Goal: Transaction & Acquisition: Purchase product/service

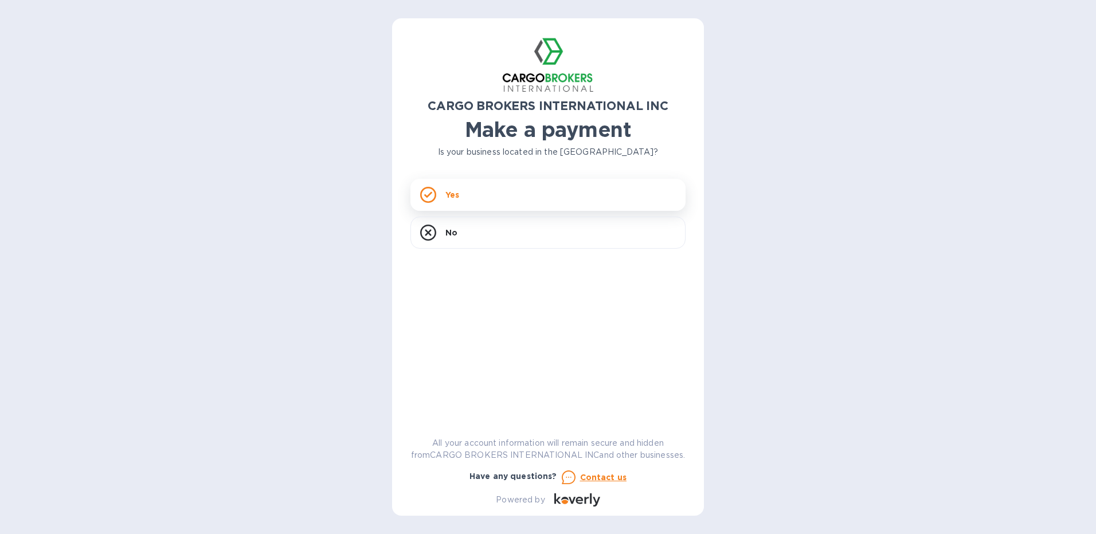
click at [460, 192] on div "Yes" at bounding box center [547, 195] width 275 height 32
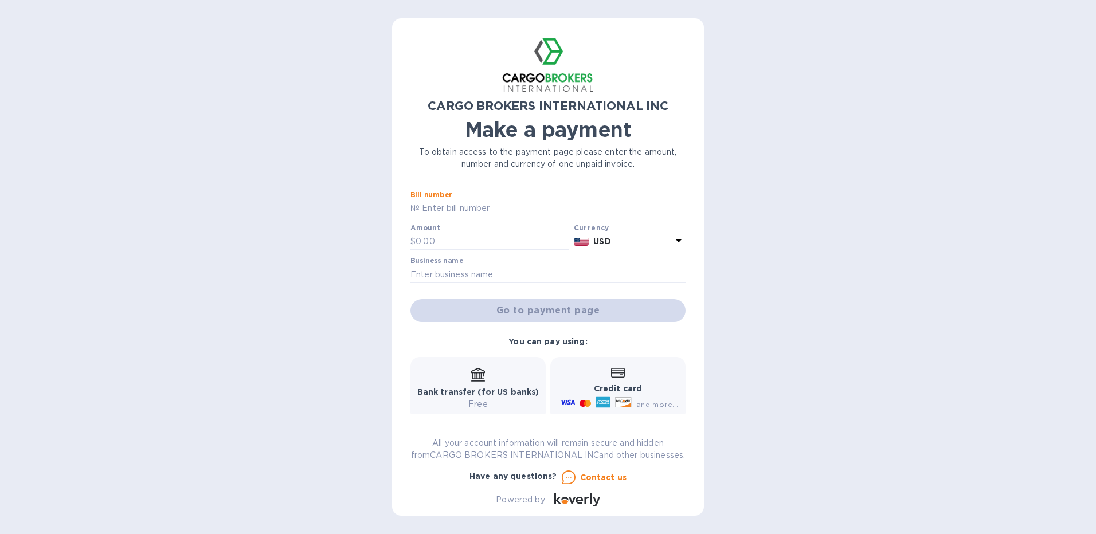
paste input "00156823"
type input "00156823"
click at [427, 243] on input "text" at bounding box center [493, 241] width 154 height 17
type input "550"
click at [459, 277] on input "text" at bounding box center [547, 274] width 275 height 17
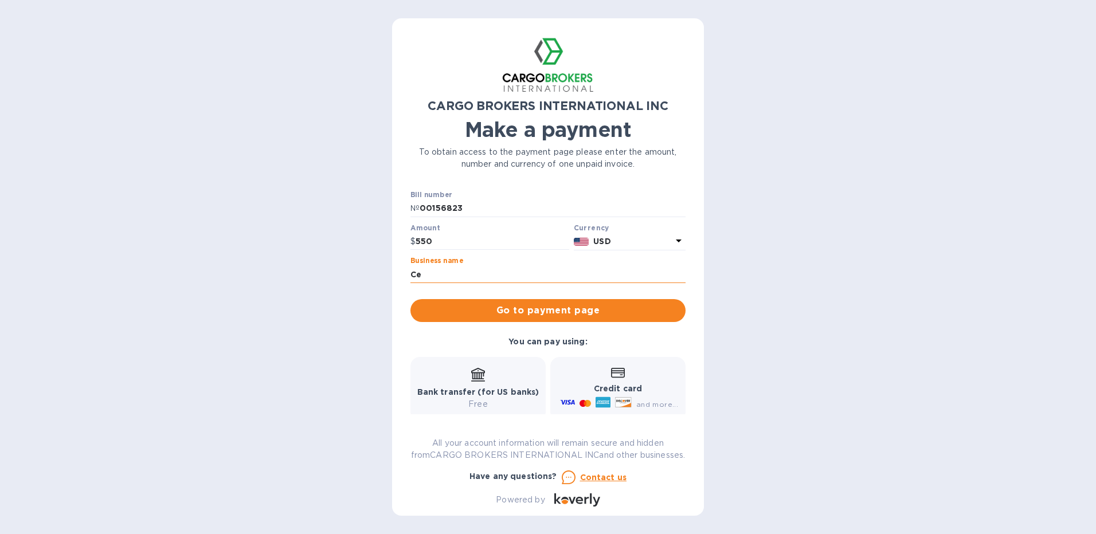
type input "C"
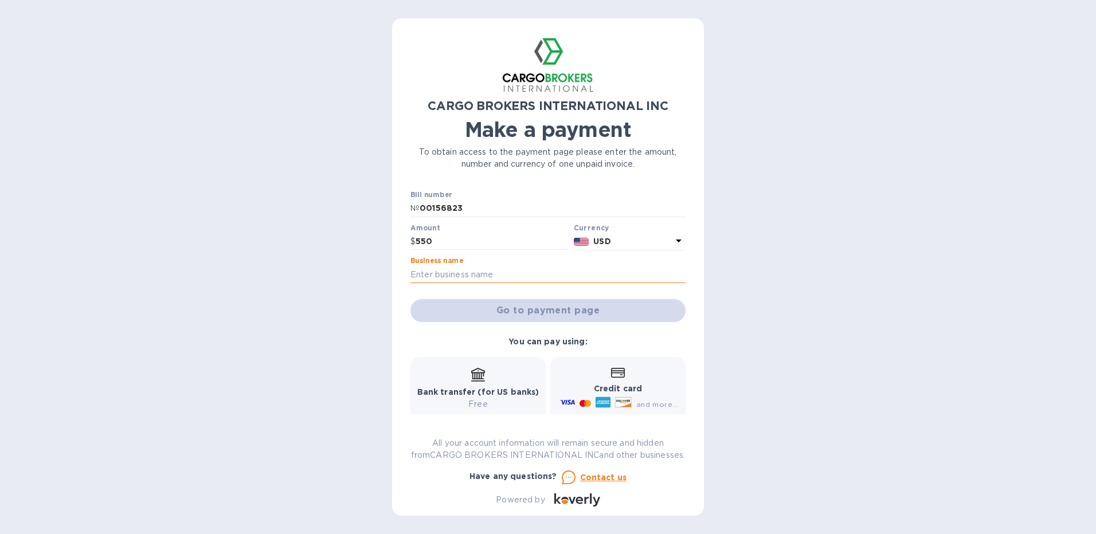
type input "C"
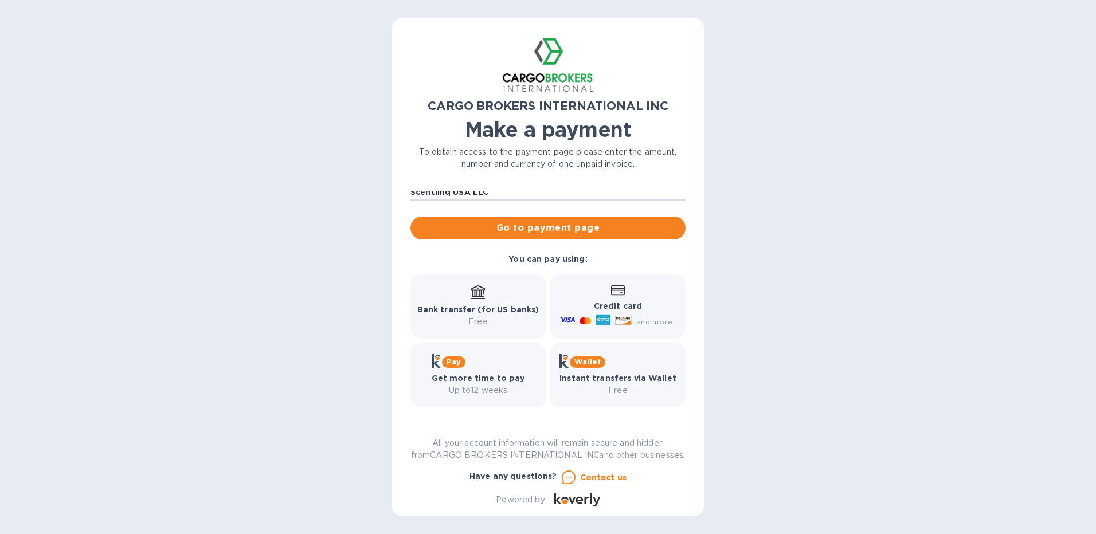
scroll to position [37, 0]
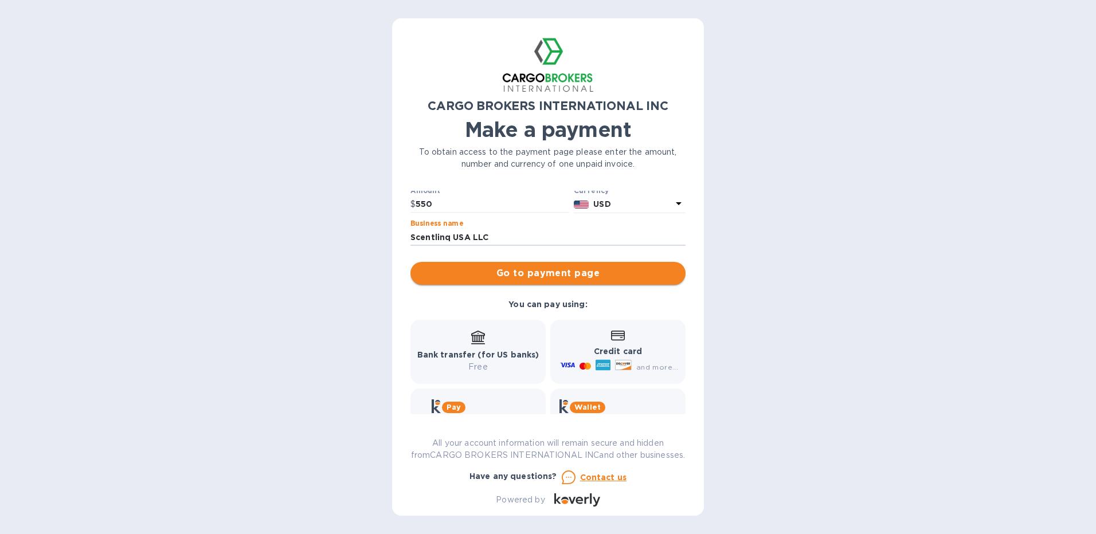
type input "Scentlinq USA LLC"
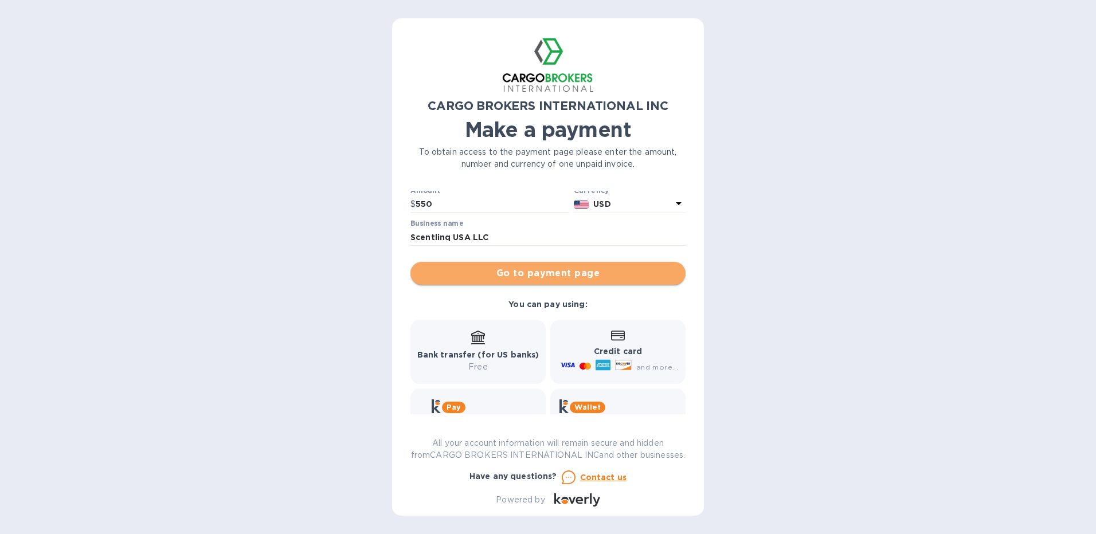
click at [559, 271] on span "Go to payment page" at bounding box center [548, 274] width 257 height 14
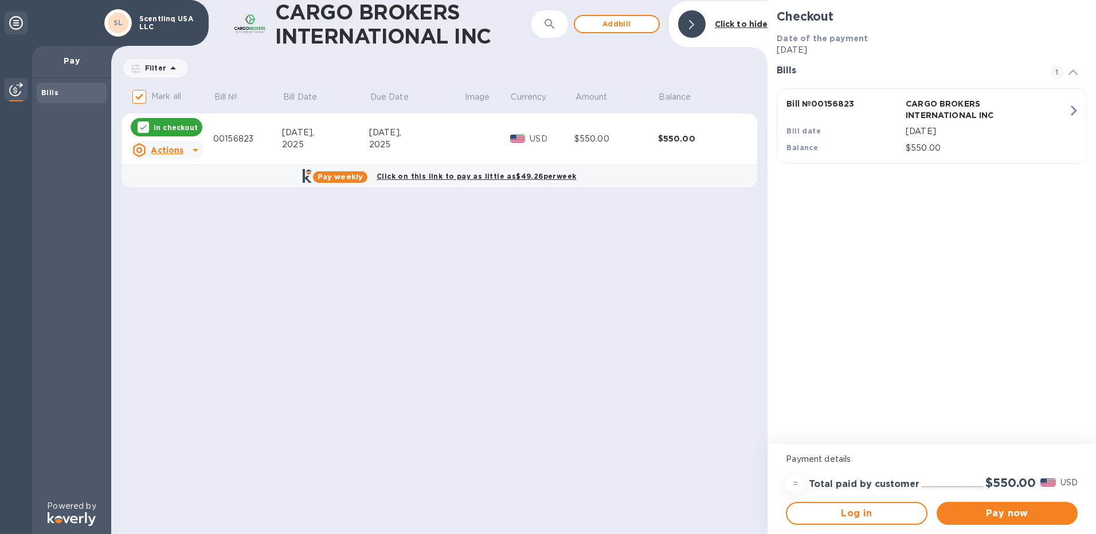
click at [972, 136] on p "[DATE]" at bounding box center [987, 132] width 162 height 12
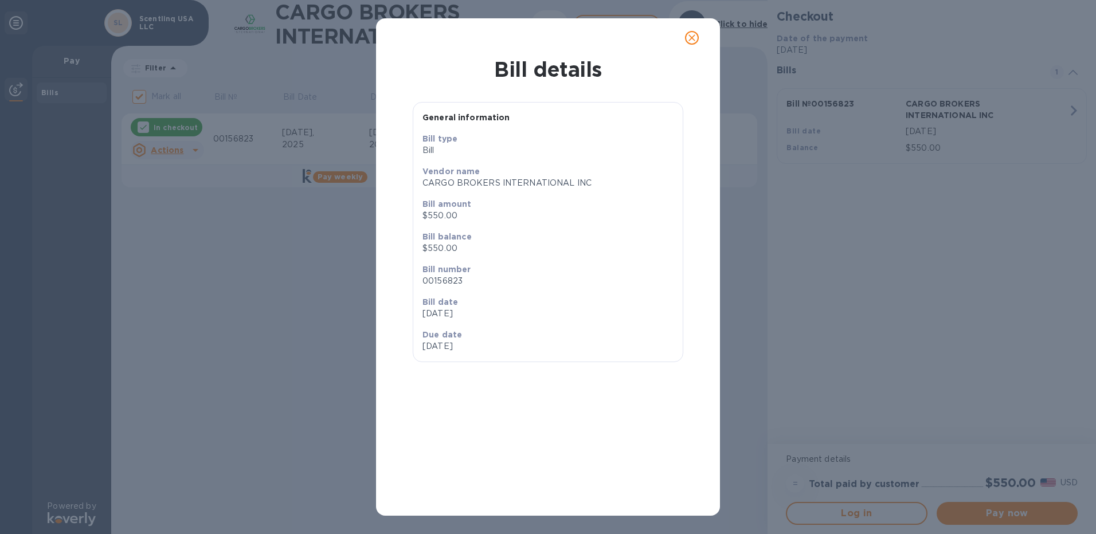
click at [693, 39] on icon "close" at bounding box center [691, 37] width 7 height 7
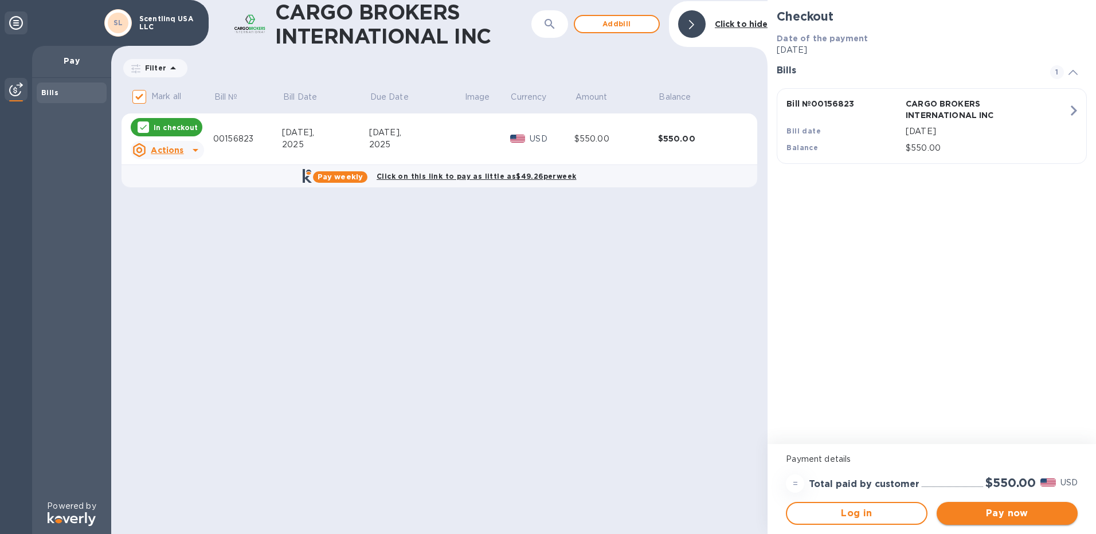
click at [1025, 515] on span "Pay now" at bounding box center [1007, 514] width 123 height 14
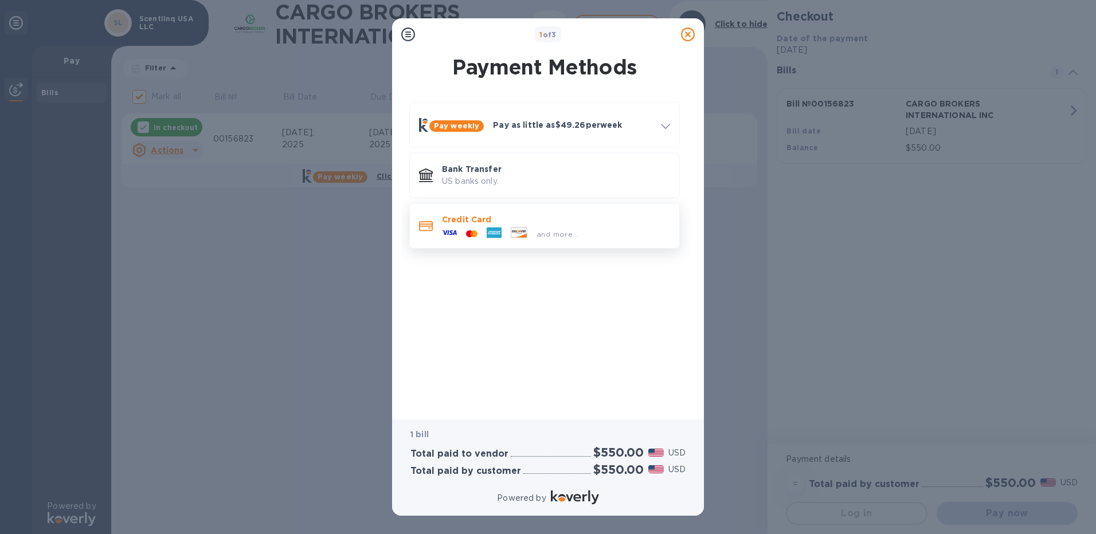
click at [498, 232] on icon at bounding box center [494, 232] width 13 height 3
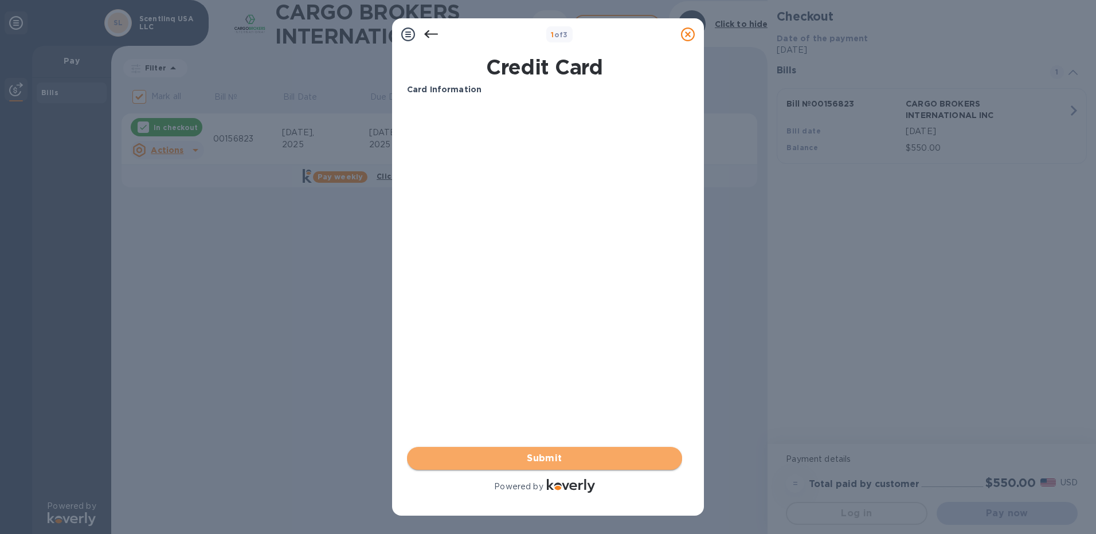
click at [555, 456] on span "Submit" at bounding box center [544, 459] width 257 height 14
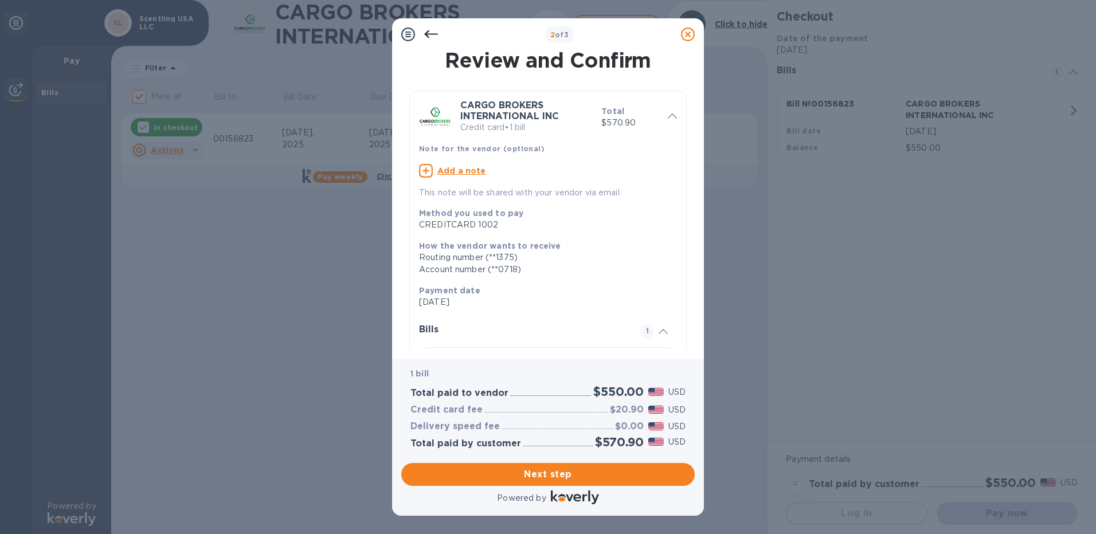
click at [435, 34] on icon at bounding box center [431, 34] width 14 height 8
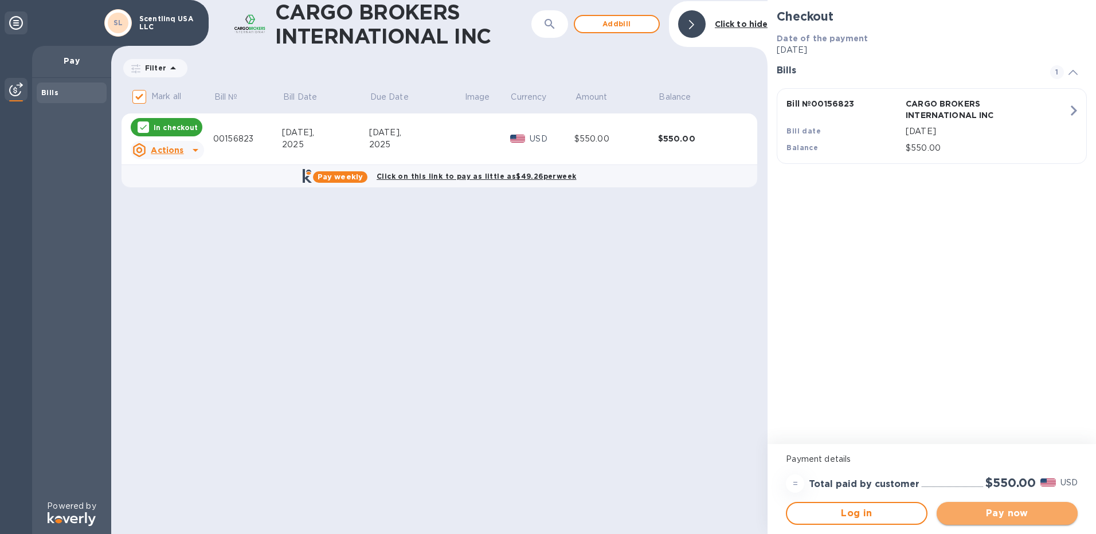
click at [995, 511] on span "Pay now" at bounding box center [1007, 514] width 123 height 14
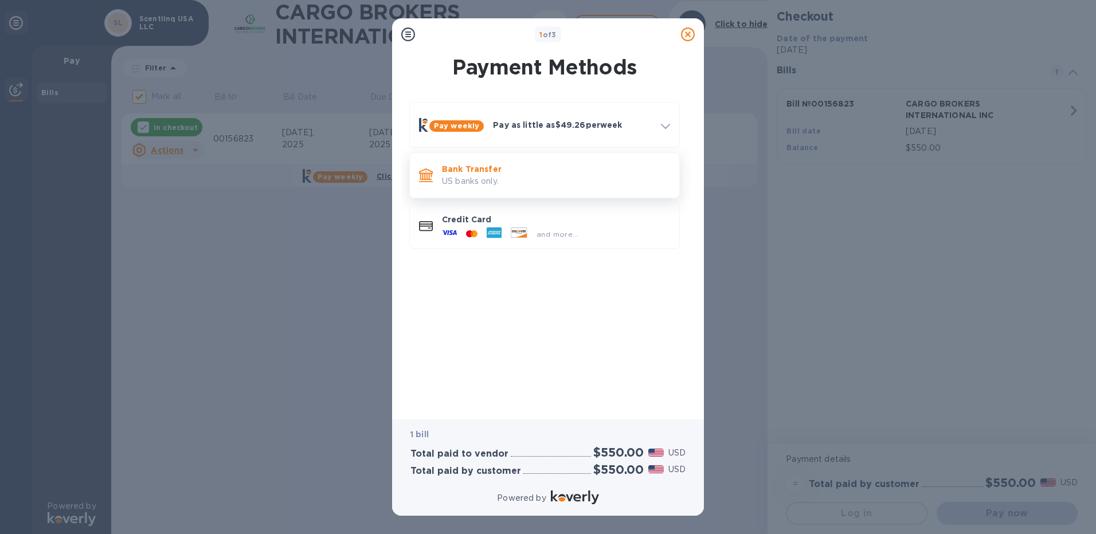
click at [521, 171] on p "Bank Transfer" at bounding box center [556, 168] width 228 height 11
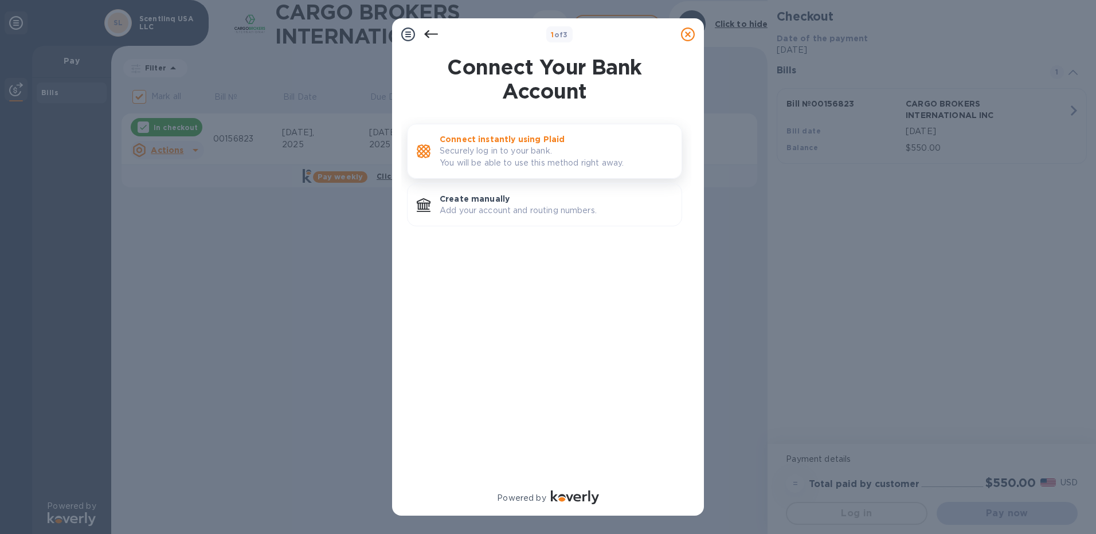
click at [597, 146] on p "Securely log in to your bank. You will be able to use this method right away." at bounding box center [556, 157] width 233 height 24
click at [536, 213] on p "Add your account and routing numbers." at bounding box center [556, 211] width 233 height 12
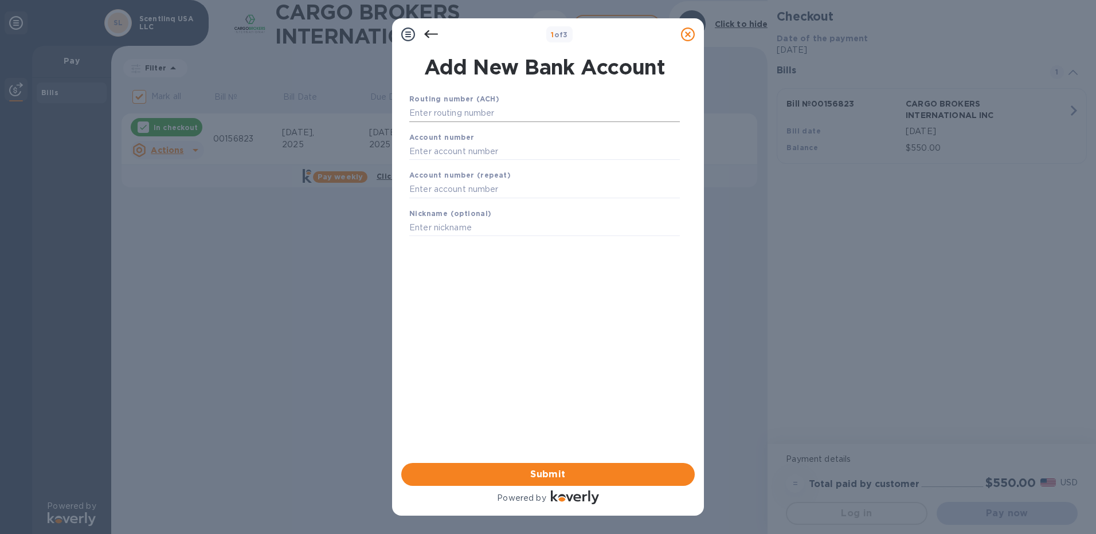
click at [471, 115] on input "text" at bounding box center [544, 113] width 271 height 17
type input "061113415"
type input "0005246123294"
type input "Checking Acc"
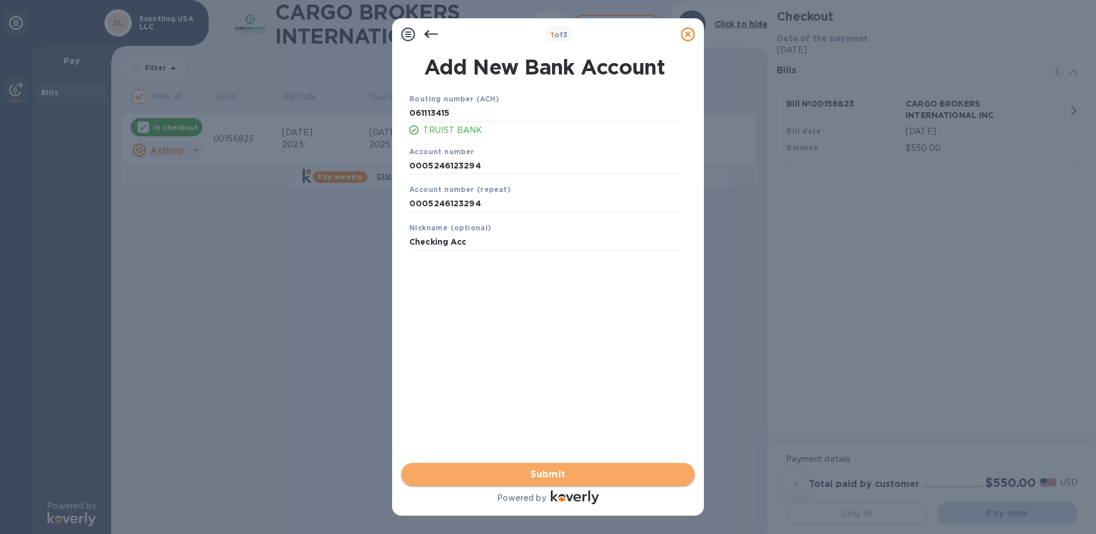
click at [537, 472] on span "Submit" at bounding box center [547, 475] width 275 height 14
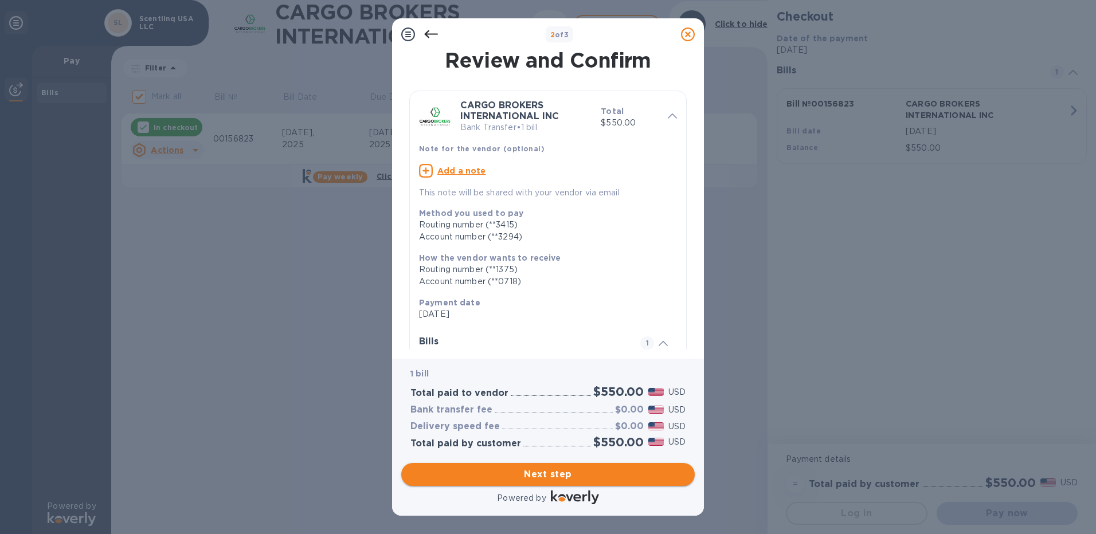
click at [549, 475] on span "Next step" at bounding box center [547, 475] width 275 height 14
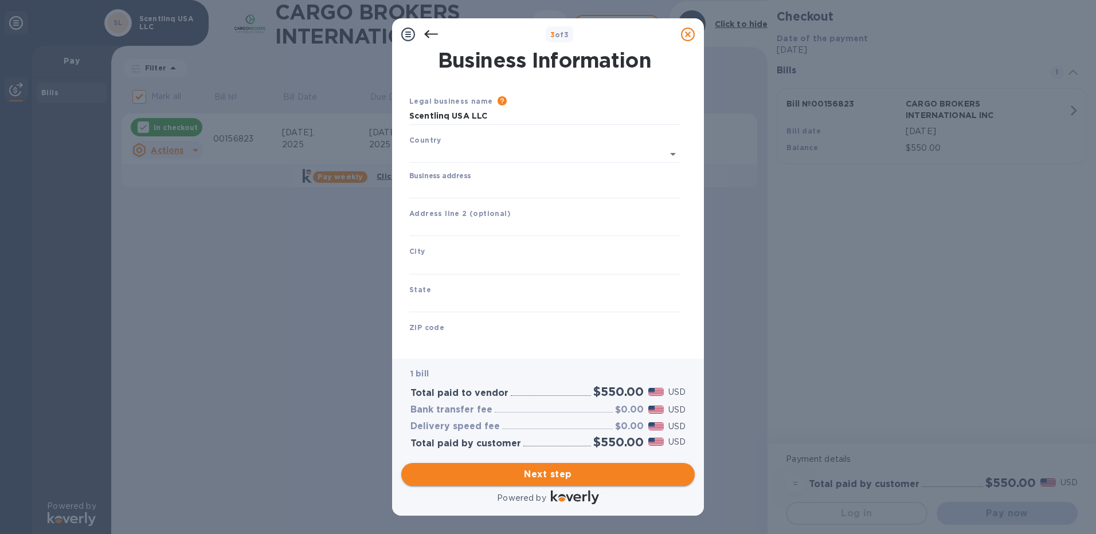
type input "[GEOGRAPHIC_DATA]"
click at [457, 190] on input "Business address" at bounding box center [544, 187] width 271 height 17
type input "[STREET_ADDRESS]"
click at [449, 226] on input "text" at bounding box center [544, 225] width 271 height 17
type input "Suite 110"
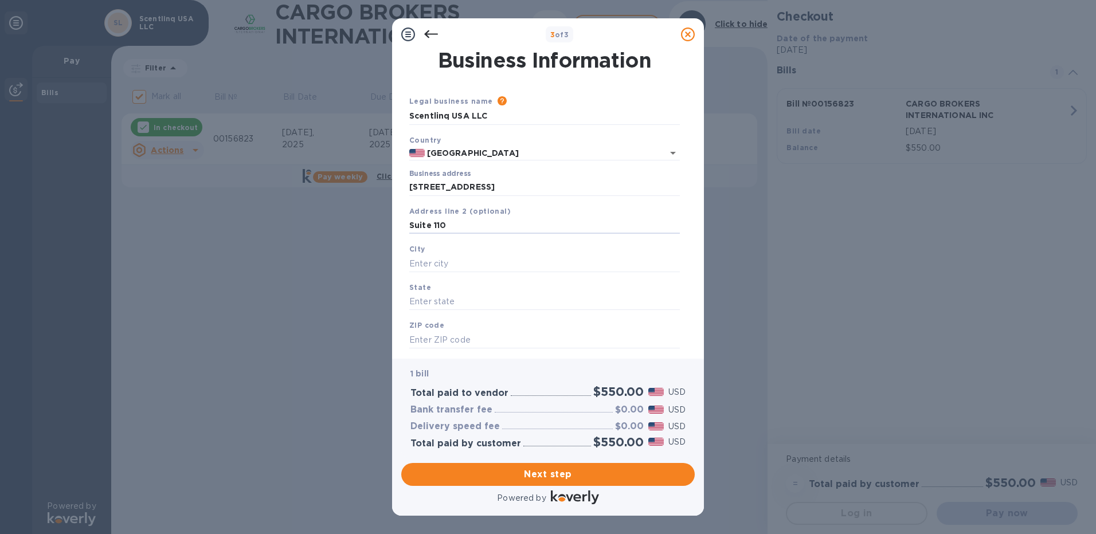
click at [455, 254] on div "City" at bounding box center [545, 257] width 280 height 38
click at [450, 263] on input "text" at bounding box center [544, 263] width 271 height 17
type input "[GEOGRAPHIC_DATA]"
type input "GA"
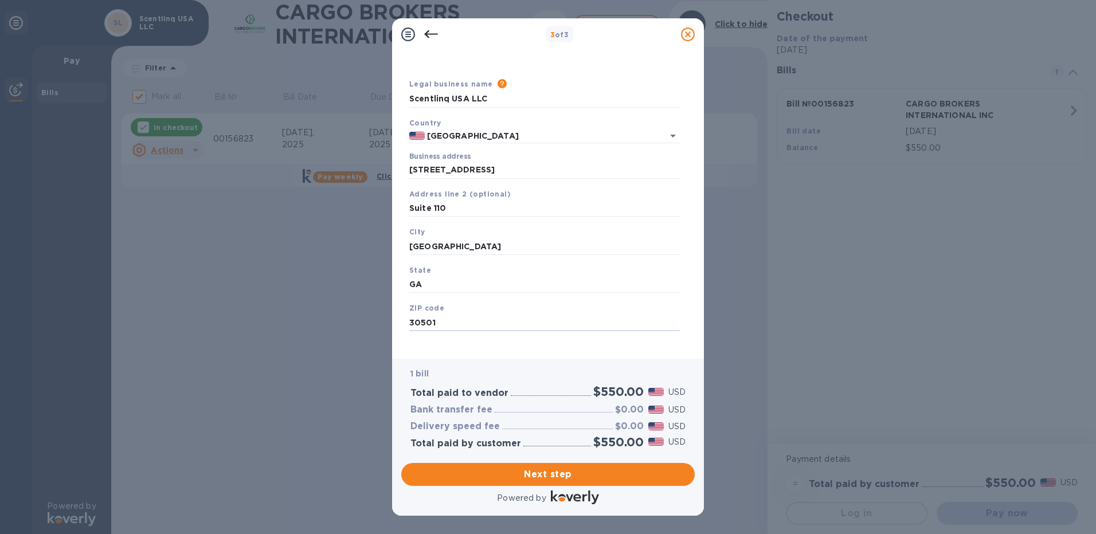
scroll to position [26, 0]
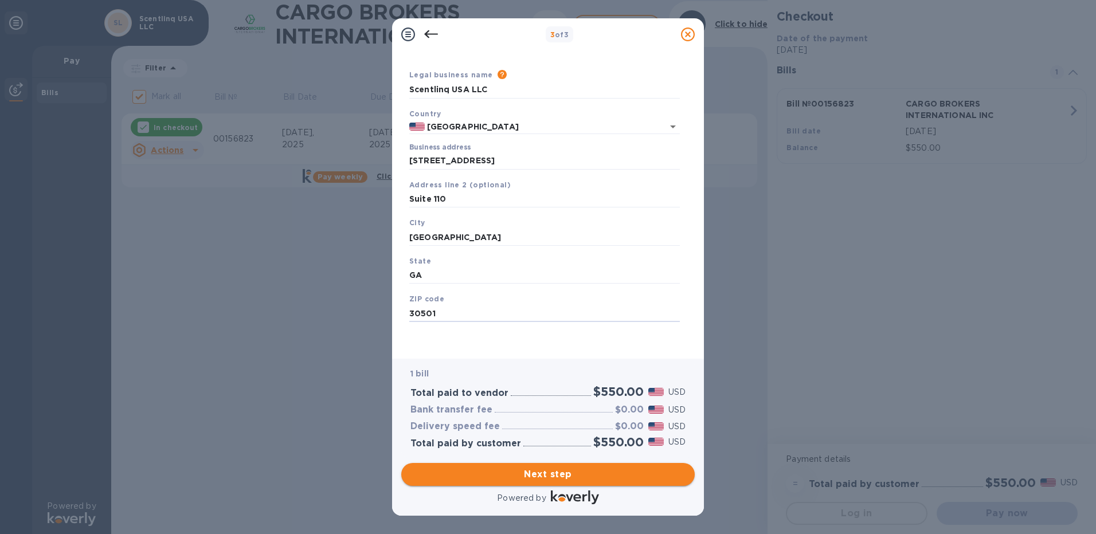
type input "30501"
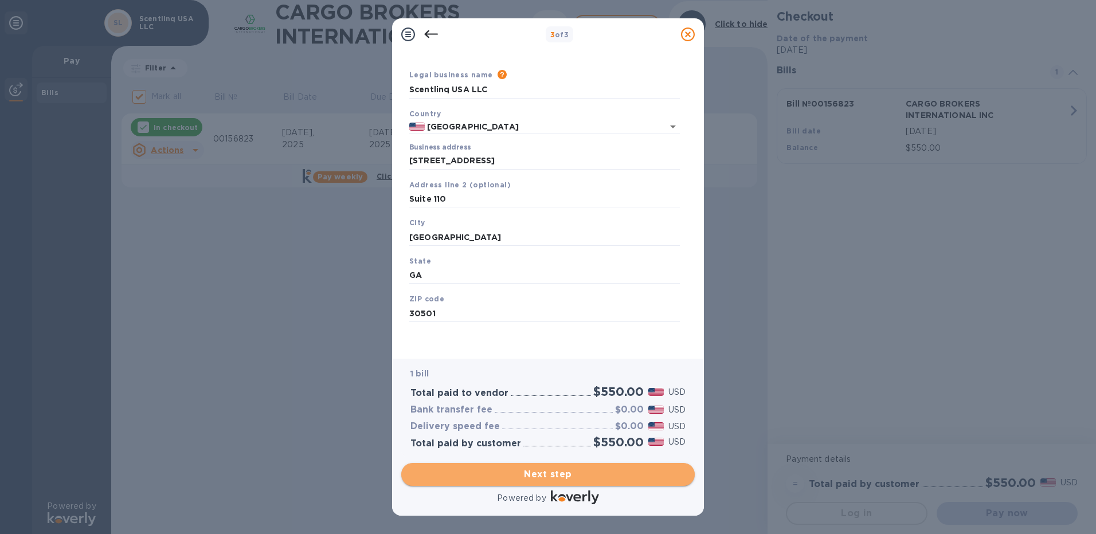
click at [547, 475] on span "Next step" at bounding box center [547, 475] width 275 height 14
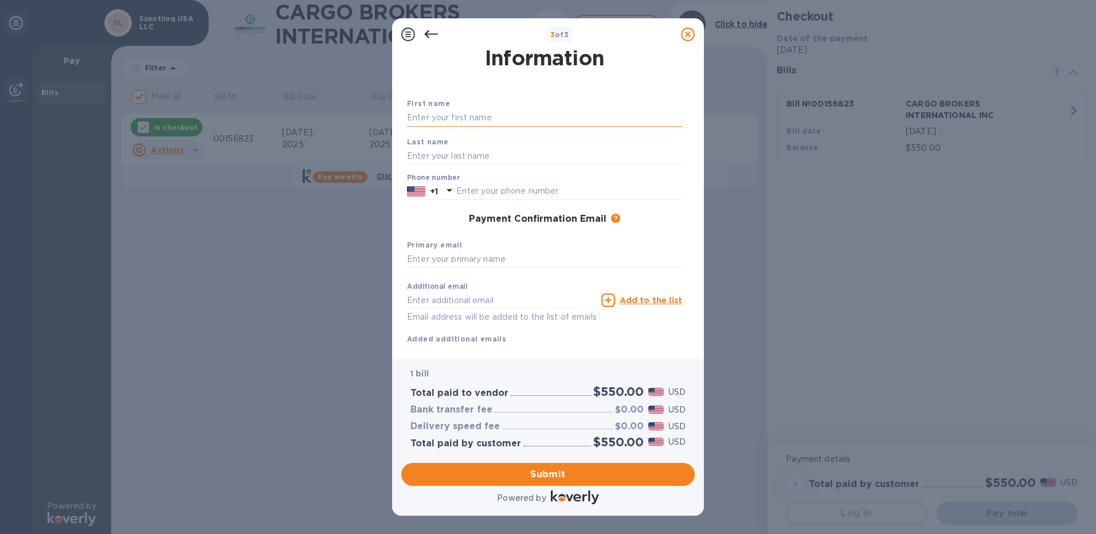
click at [445, 112] on input "text" at bounding box center [544, 117] width 275 height 17
type input "[PERSON_NAME]"
type input "O'Brien"
type input "7705405674"
type input "[PERSON_NAME][EMAIL_ADDRESS][DOMAIN_NAME]"
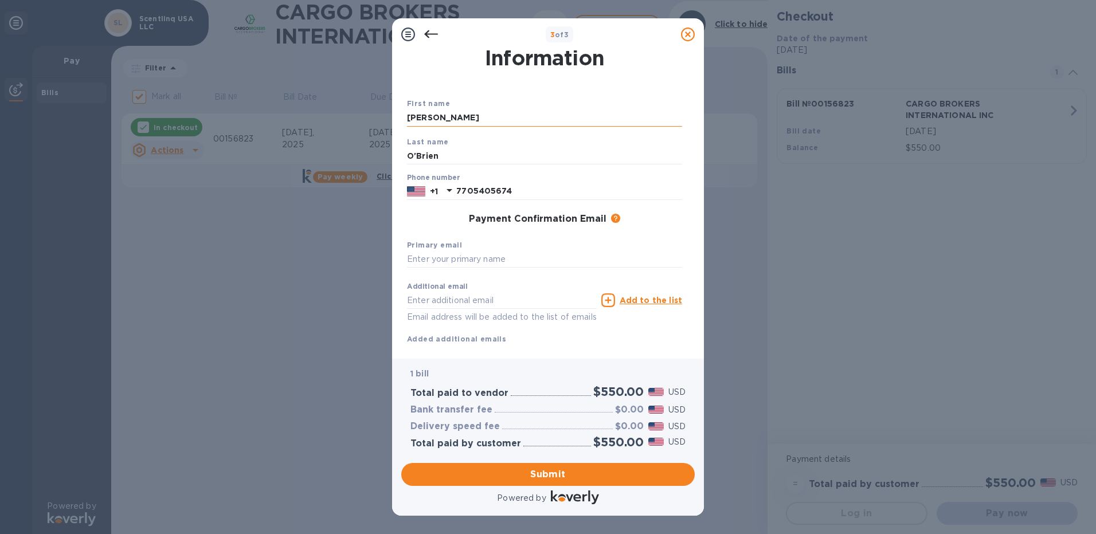
type input "[PERSON_NAME][EMAIL_ADDRESS][DOMAIN_NAME]"
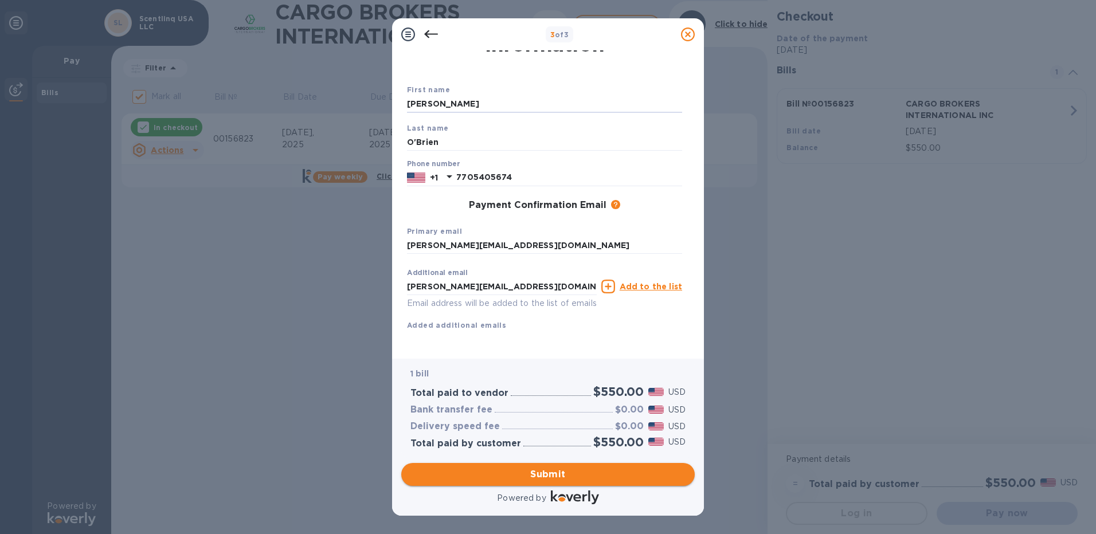
click at [570, 470] on span "Submit" at bounding box center [547, 475] width 275 height 14
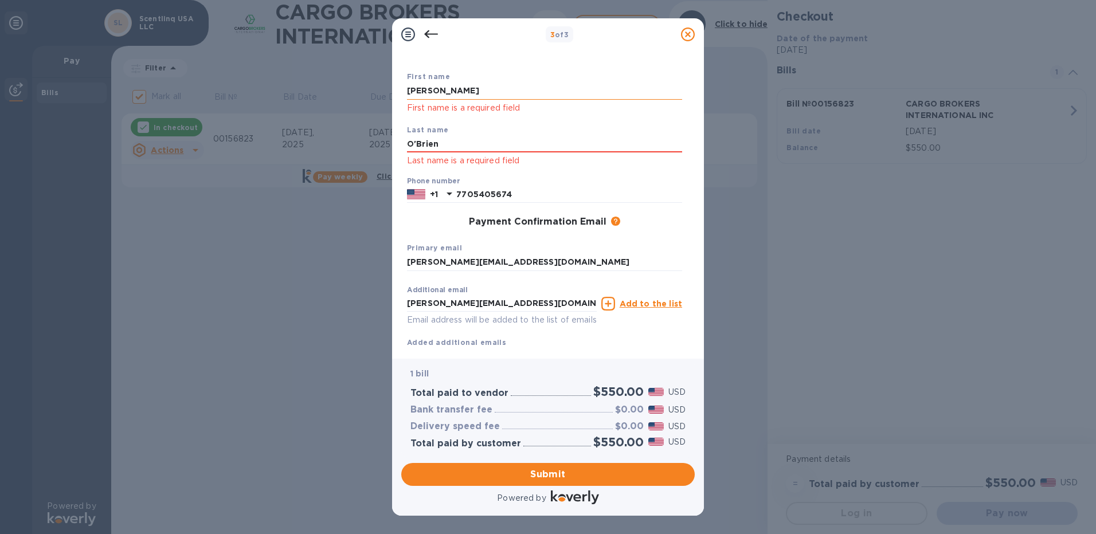
click at [444, 90] on input "[PERSON_NAME]" at bounding box center [544, 91] width 275 height 17
type input "[PERSON_NAME]"
drag, startPoint x: 633, startPoint y: 152, endPoint x: 636, endPoint y: 147, distance: 5.9
click at [634, 151] on input "O'Brien" at bounding box center [544, 144] width 275 height 17
type input "O'Brien"
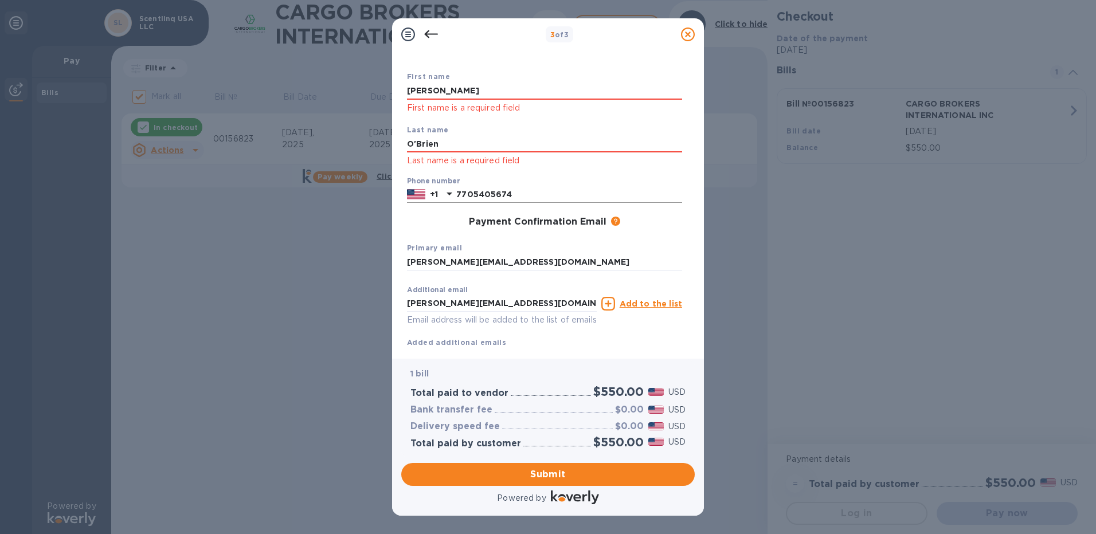
click at [653, 193] on input "7705405674" at bounding box center [569, 194] width 226 height 17
type input "7705405674"
click at [518, 301] on input "[PERSON_NAME][EMAIL_ADDRESS][DOMAIN_NAME]" at bounding box center [502, 303] width 190 height 17
type input "[PERSON_NAME][EMAIL_ADDRESS][DOMAIN_NAME]"
click at [516, 263] on input "[PERSON_NAME][EMAIL_ADDRESS][DOMAIN_NAME]" at bounding box center [544, 262] width 275 height 17
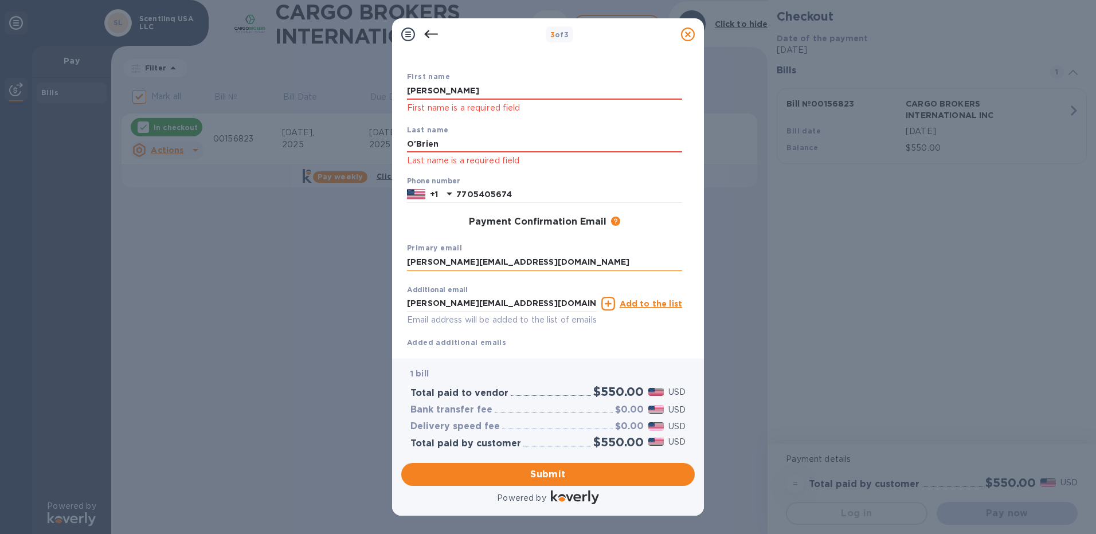
type input "[PERSON_NAME][EMAIL_ADDRESS][DOMAIN_NAME]"
click at [542, 243] on div "Primary email [PERSON_NAME][EMAIL_ADDRESS][DOMAIN_NAME]" at bounding box center [544, 256] width 284 height 38
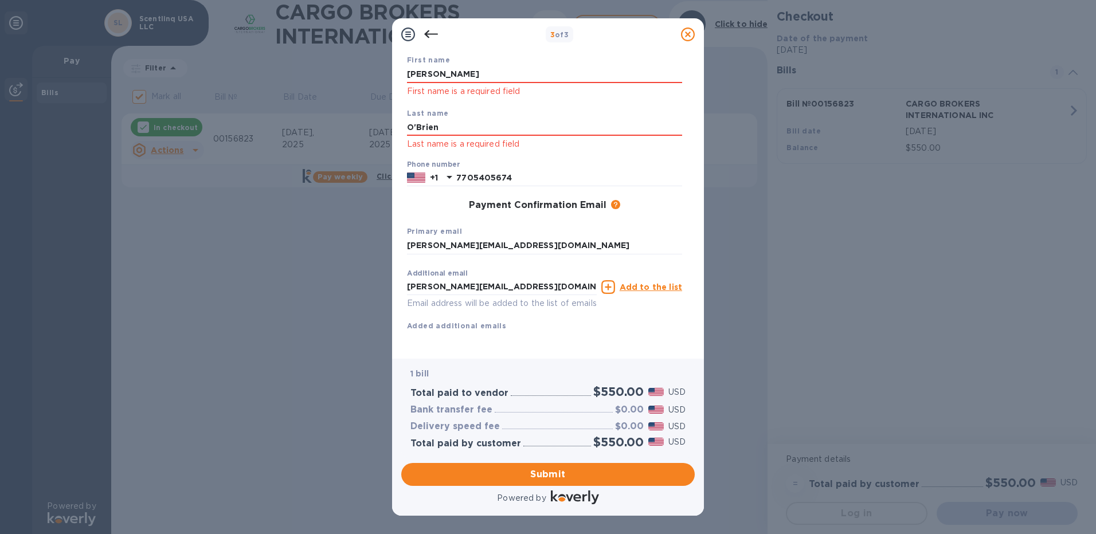
scroll to position [84, 0]
click at [615, 280] on icon at bounding box center [608, 287] width 14 height 14
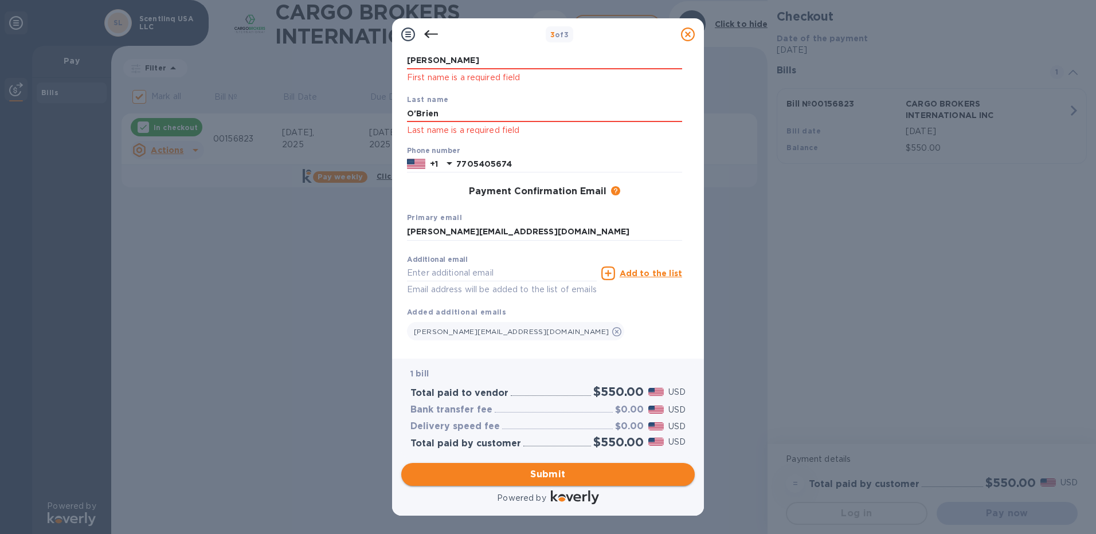
click at [545, 473] on span "Submit" at bounding box center [547, 475] width 275 height 14
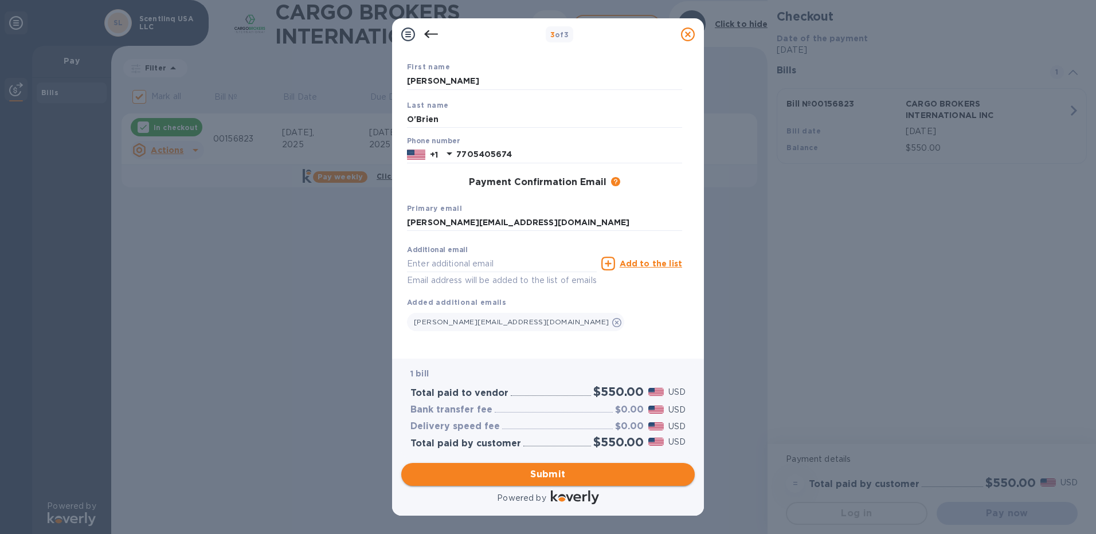
scroll to position [76, 0]
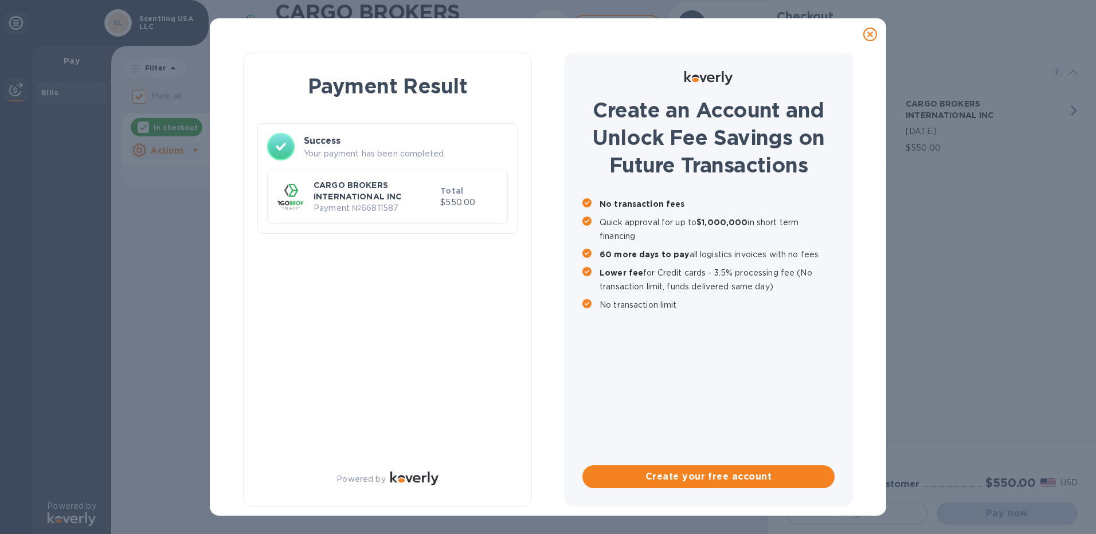
checkbox input "false"
